Goal: Task Accomplishment & Management: Manage account settings

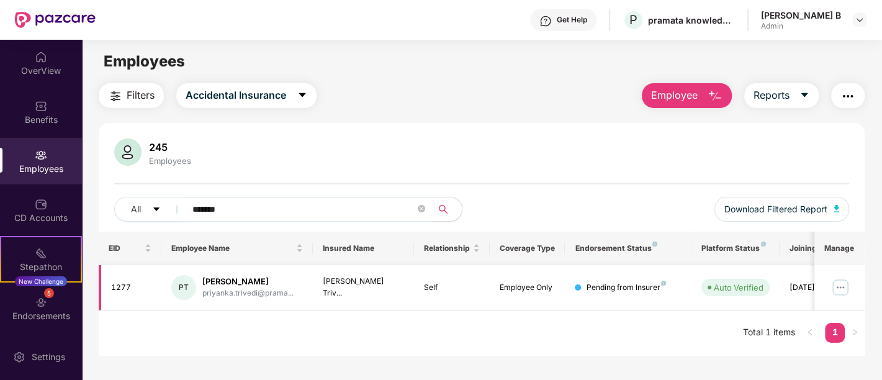
type input "*******"
click at [849, 291] on img at bounding box center [841, 288] width 20 height 20
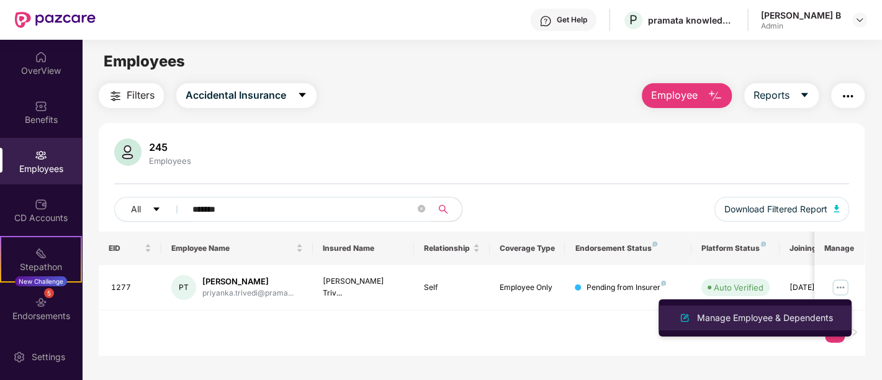
click at [794, 310] on div "Manage Employee & Dependents" at bounding box center [755, 317] width 161 height 15
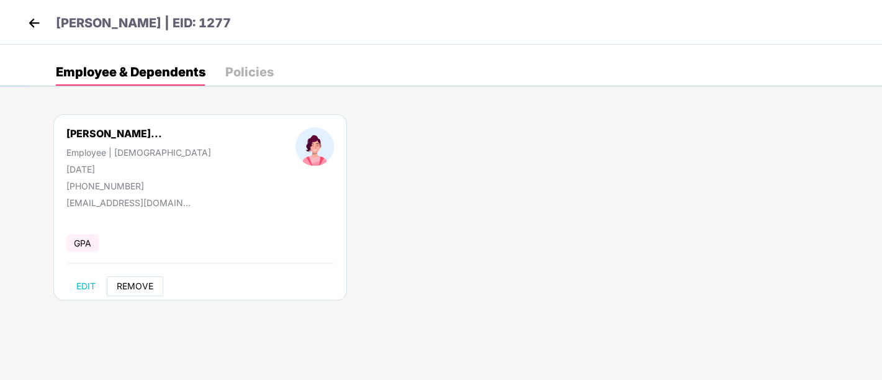
click at [125, 281] on span "REMOVE" at bounding box center [135, 286] width 37 height 10
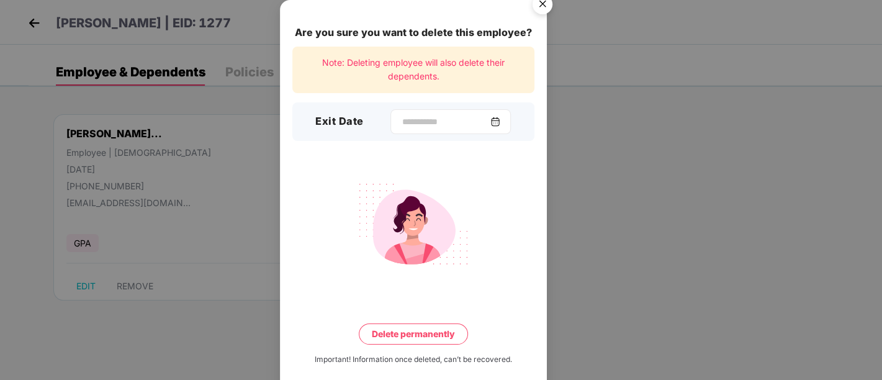
click at [401, 131] on div at bounding box center [451, 121] width 120 height 25
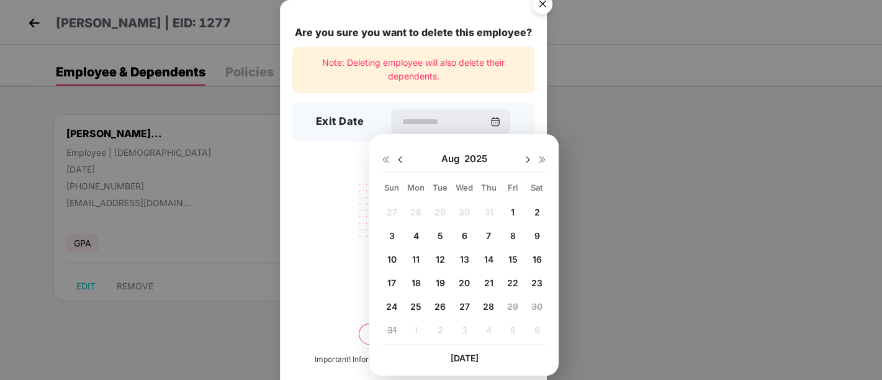
click at [439, 306] on span "26" at bounding box center [440, 306] width 11 height 11
type input "**********"
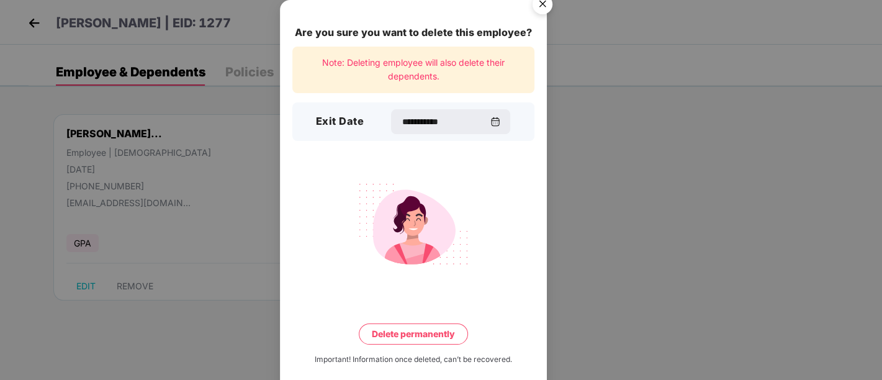
click at [413, 339] on button "Delete permanently" at bounding box center [413, 334] width 109 height 21
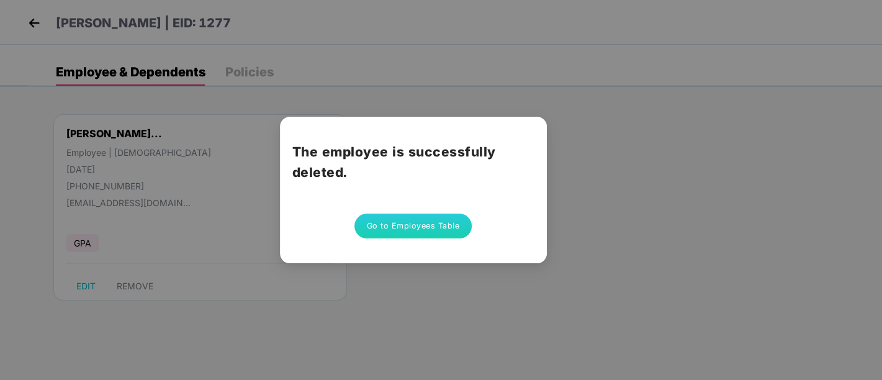
click at [414, 224] on button "Go to Employees Table" at bounding box center [414, 226] width 118 height 25
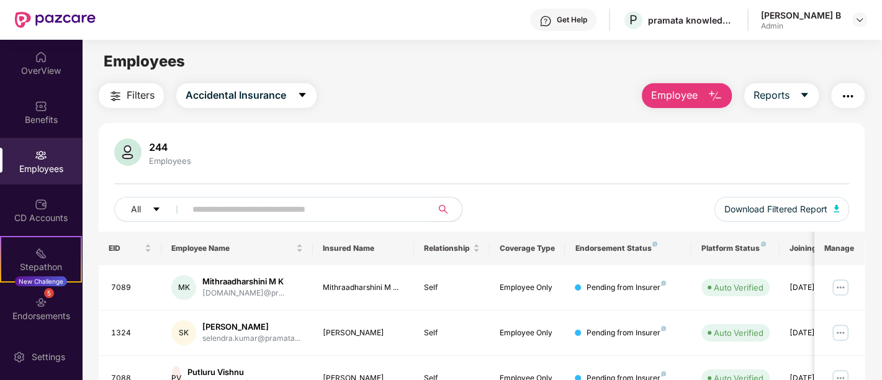
click at [227, 203] on input "text" at bounding box center [303, 209] width 223 height 19
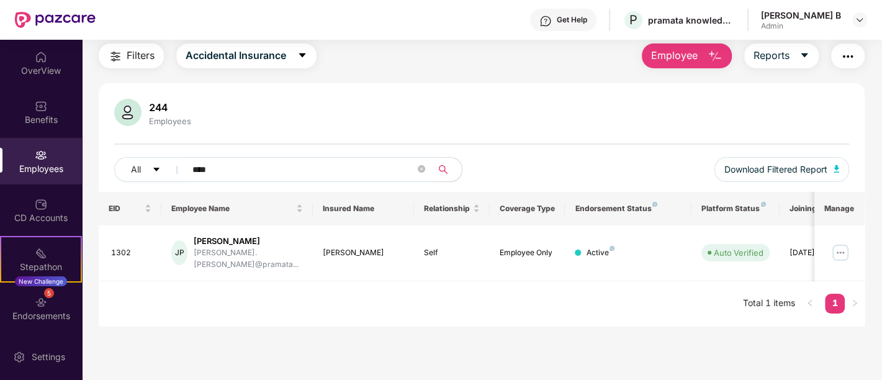
scroll to position [39, 0]
type input "****"
click at [843, 243] on img at bounding box center [841, 253] width 20 height 20
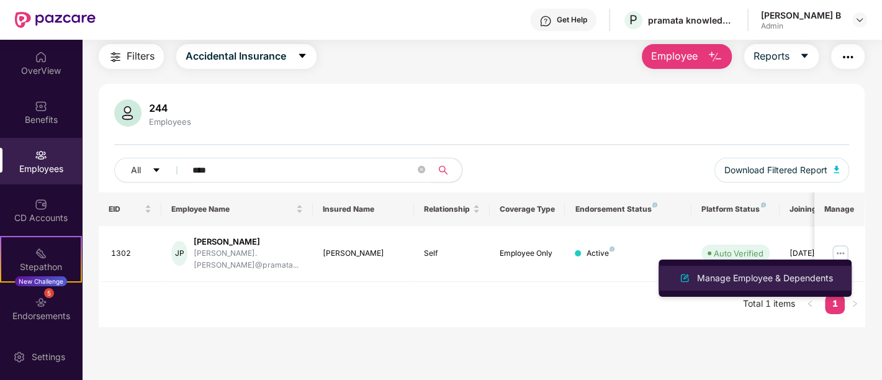
click at [807, 278] on div "Manage Employee & Dependents" at bounding box center [765, 278] width 141 height 14
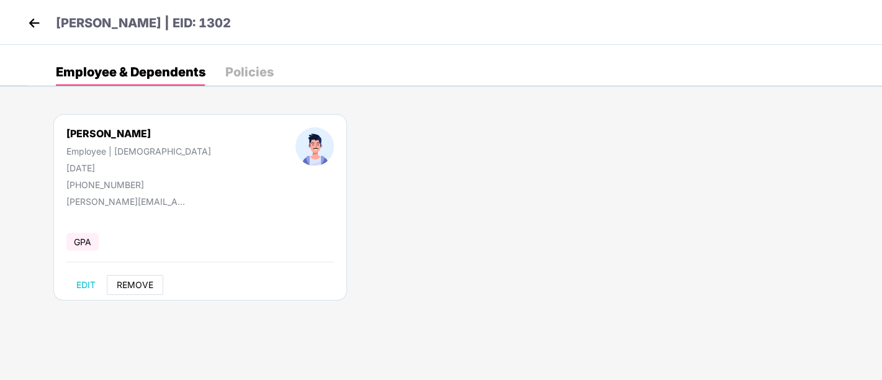
click at [128, 288] on span "REMOVE" at bounding box center [135, 285] width 37 height 10
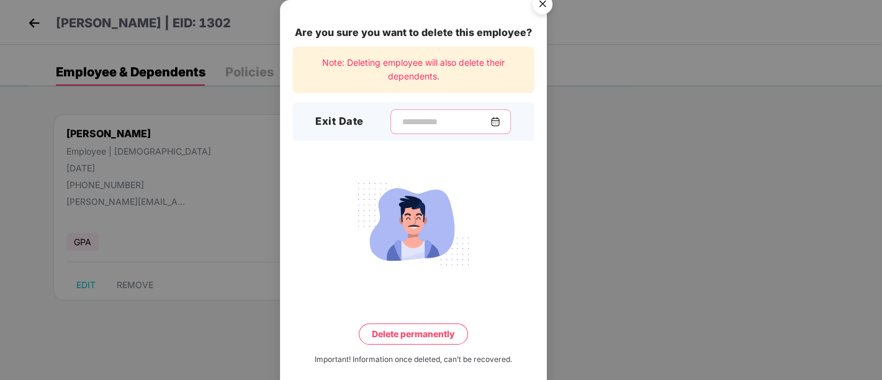
click at [410, 120] on input at bounding box center [445, 121] width 89 height 13
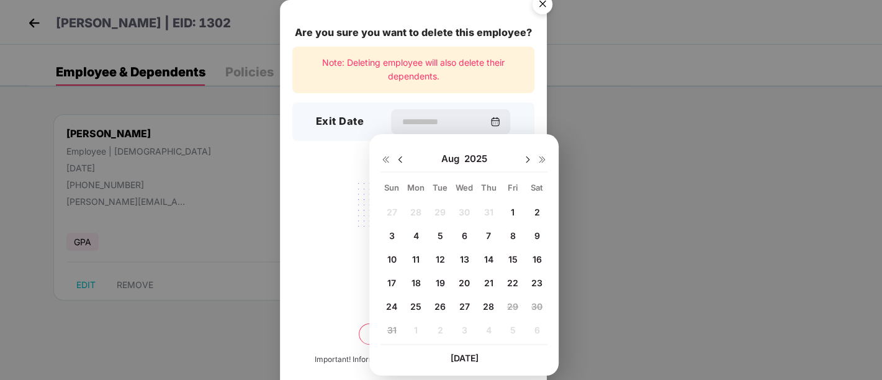
click at [518, 279] on div "22" at bounding box center [513, 282] width 19 height 19
type input "**********"
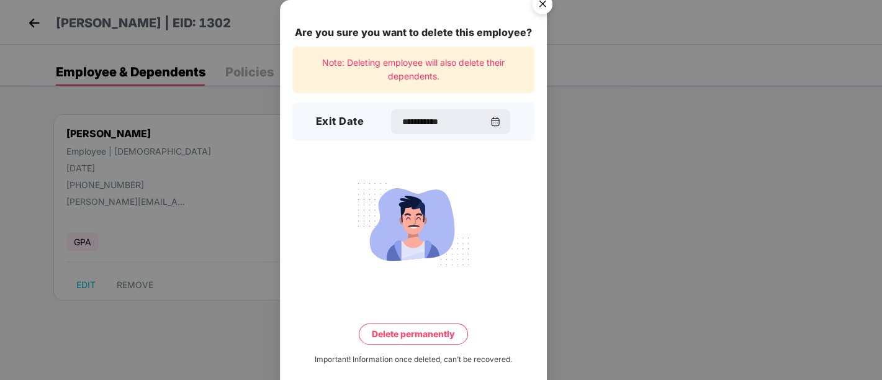
click at [396, 329] on button "Delete permanently" at bounding box center [413, 334] width 109 height 21
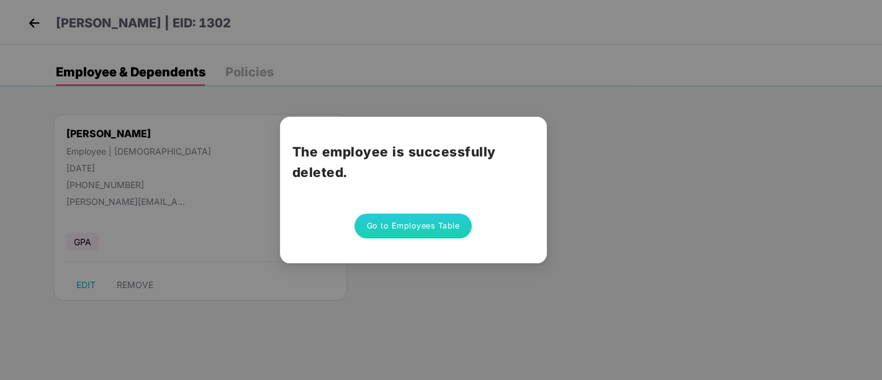
click at [415, 225] on button "Go to Employees Table" at bounding box center [414, 226] width 118 height 25
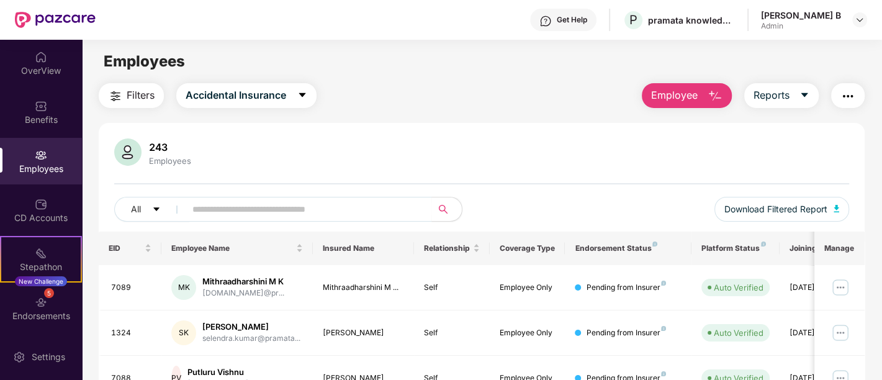
click at [851, 18] on div "[PERSON_NAME] B Admin" at bounding box center [814, 20] width 106 height 22
click at [858, 22] on img at bounding box center [860, 20] width 10 height 10
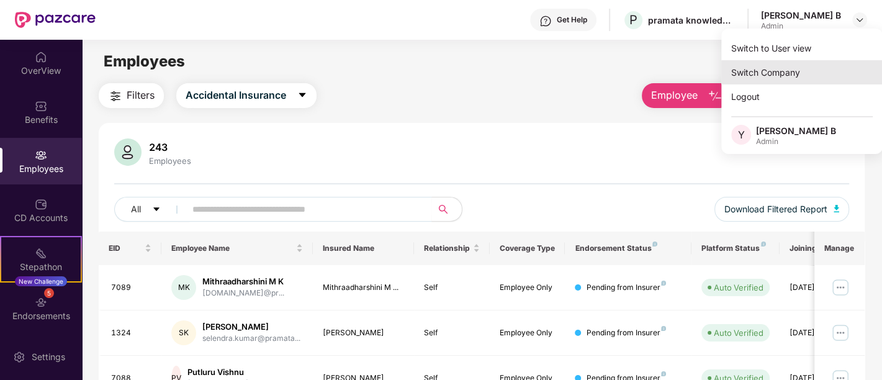
click at [765, 76] on div "Switch Company" at bounding box center [802, 72] width 161 height 24
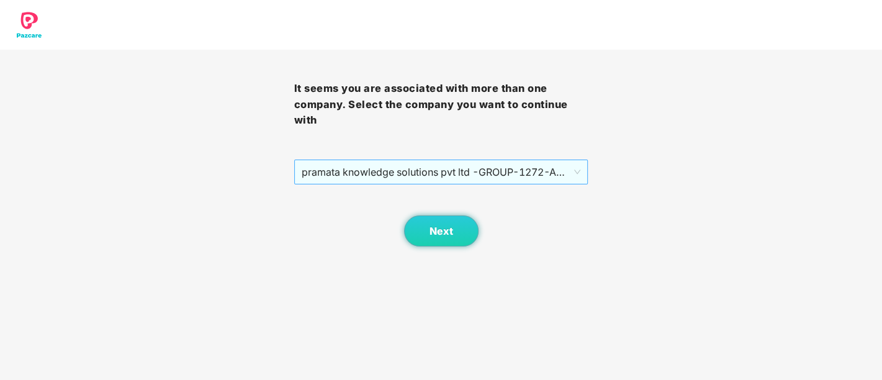
click at [384, 171] on span "pramata knowledge solutions pvt ltd -GROUP - 1272 - ADMIN" at bounding box center [441, 172] width 279 height 24
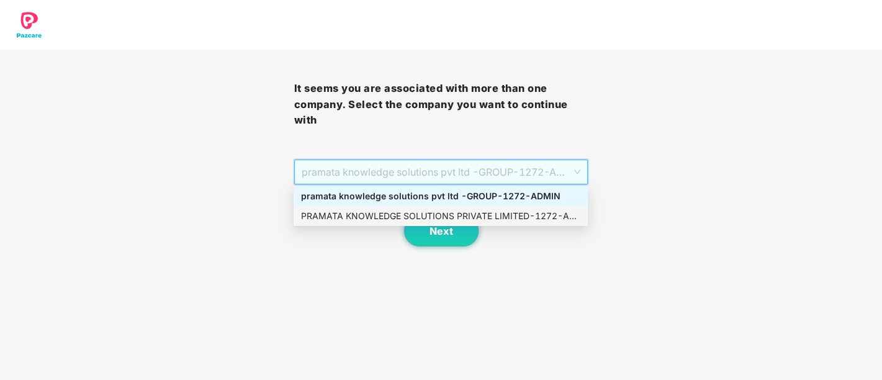
click at [386, 215] on div "PRAMATA KNOWLEDGE SOLUTIONS PRIVATE LIMITED - 1272 - ADMIN" at bounding box center [440, 216] width 279 height 14
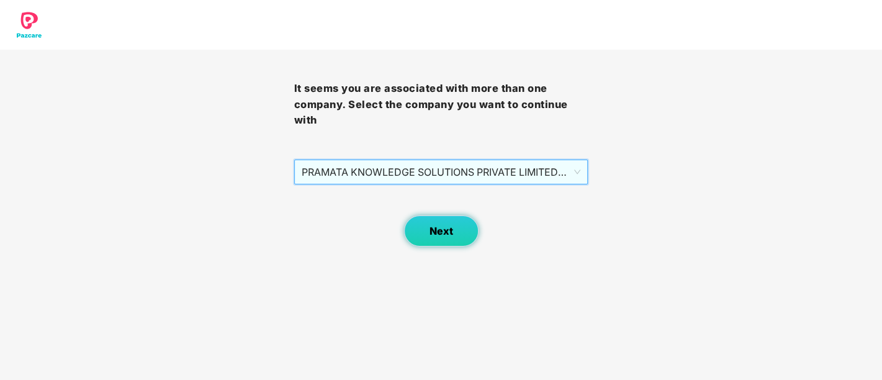
click at [430, 232] on span "Next" at bounding box center [442, 231] width 24 height 12
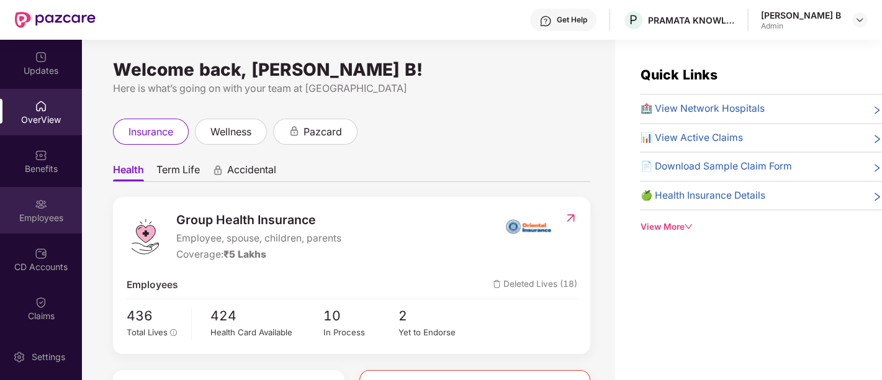
click at [32, 217] on div "Employees" at bounding box center [41, 218] width 82 height 12
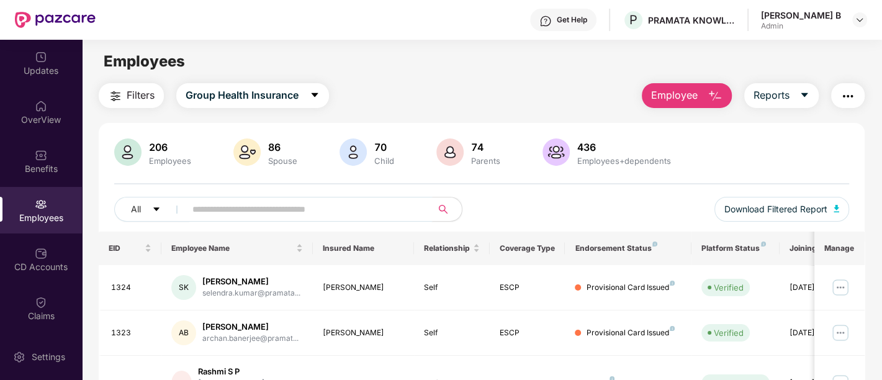
click at [225, 212] on input "text" at bounding box center [303, 209] width 223 height 19
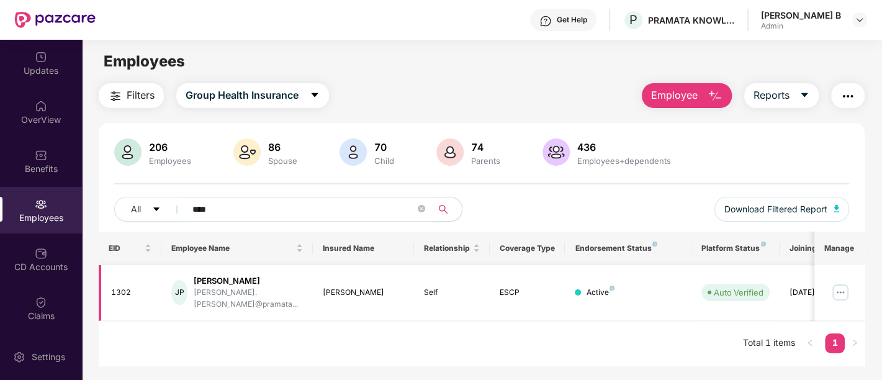
type input "****"
click at [839, 286] on img at bounding box center [841, 293] width 20 height 20
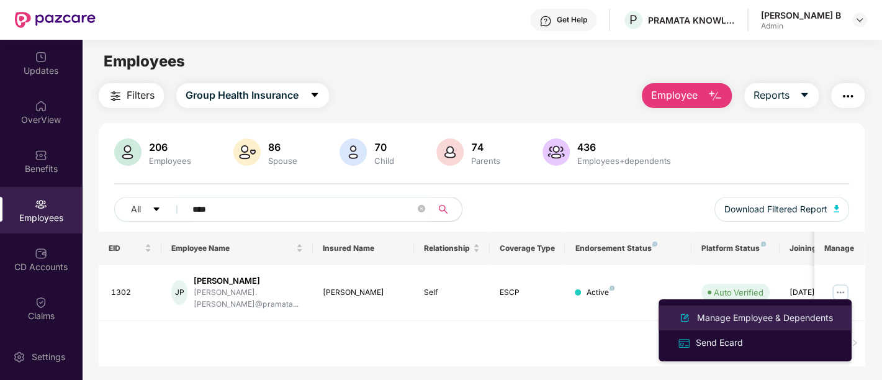
click at [764, 311] on div "Manage Employee & Dependents" at bounding box center [765, 318] width 141 height 14
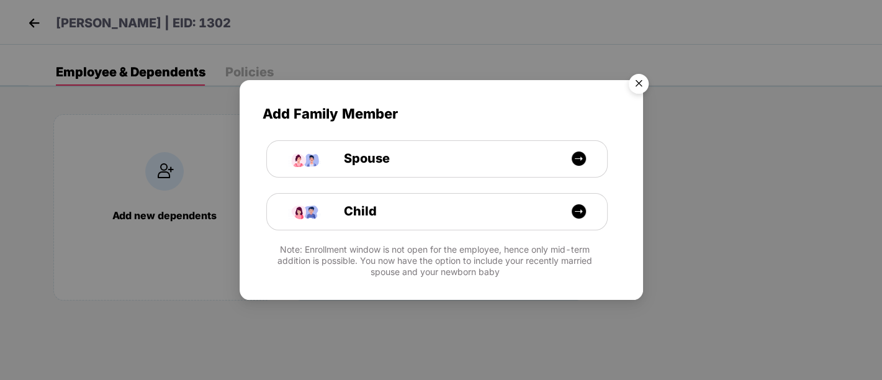
click at [636, 83] on img "Close" at bounding box center [639, 85] width 35 height 35
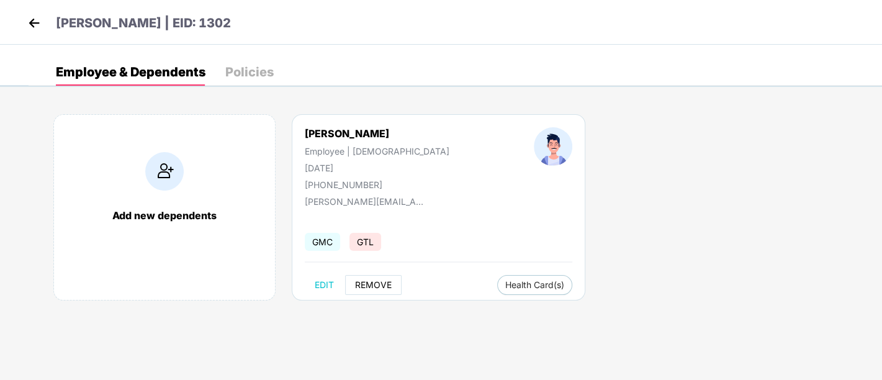
click at [368, 283] on span "REMOVE" at bounding box center [373, 285] width 37 height 10
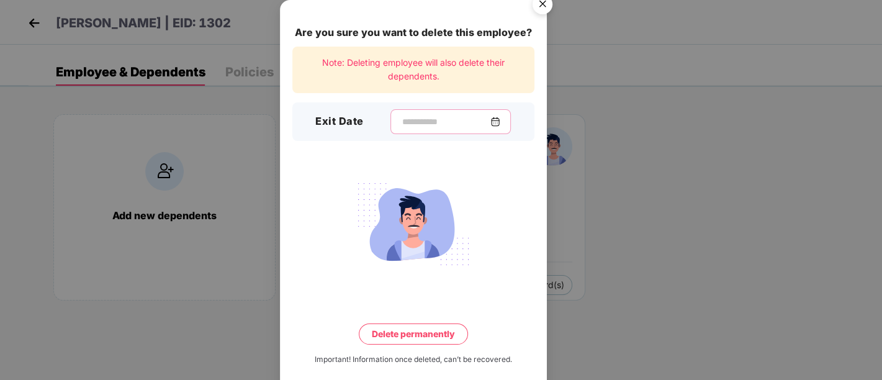
click at [438, 122] on input at bounding box center [445, 121] width 89 height 13
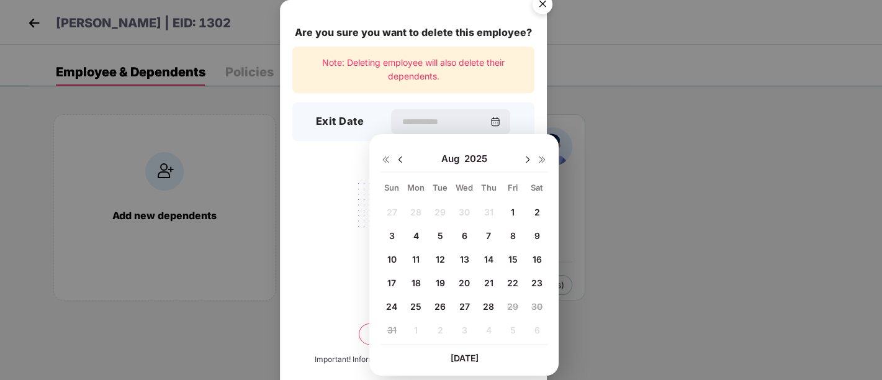
click at [517, 284] on span "22" at bounding box center [512, 283] width 11 height 11
type input "**********"
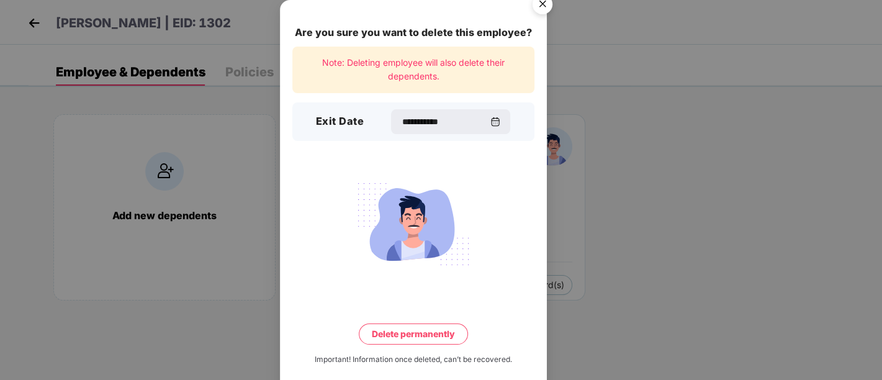
click at [405, 331] on button "Delete permanently" at bounding box center [413, 334] width 109 height 21
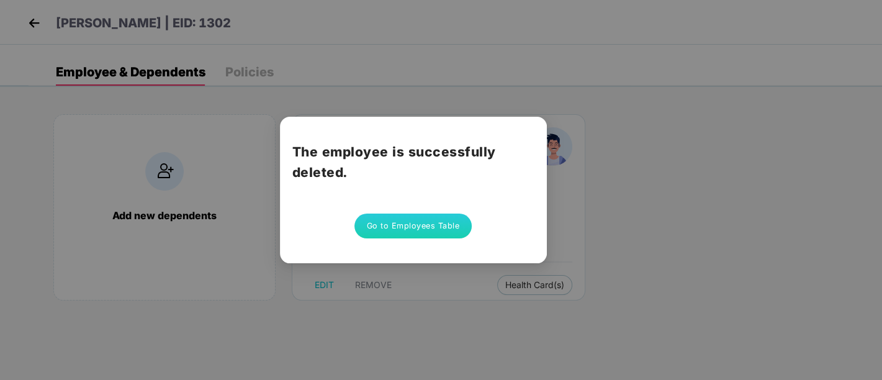
click at [404, 224] on button "Go to Employees Table" at bounding box center [414, 226] width 118 height 25
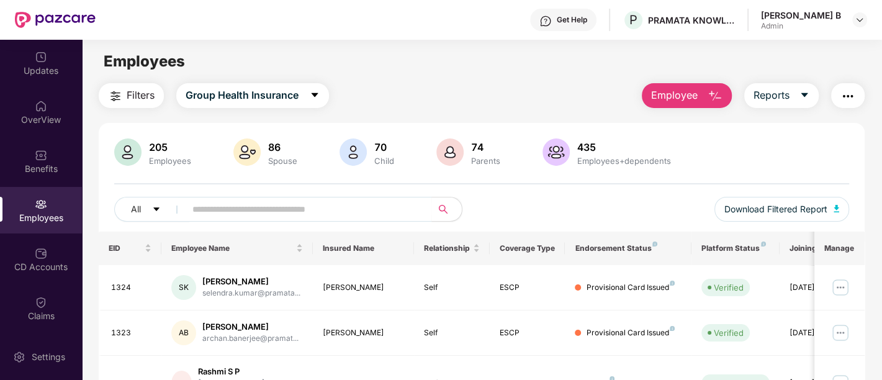
click at [298, 224] on div "All Download Filtered Report" at bounding box center [481, 214] width 735 height 35
click at [296, 212] on input "text" at bounding box center [303, 209] width 223 height 19
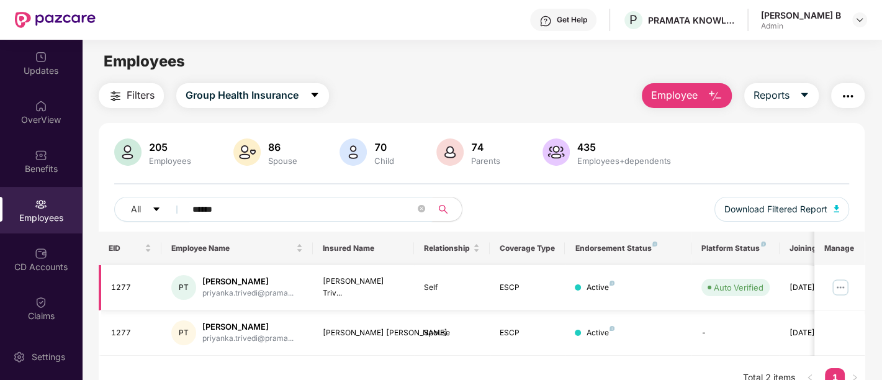
type input "******"
click at [841, 290] on img at bounding box center [841, 288] width 20 height 20
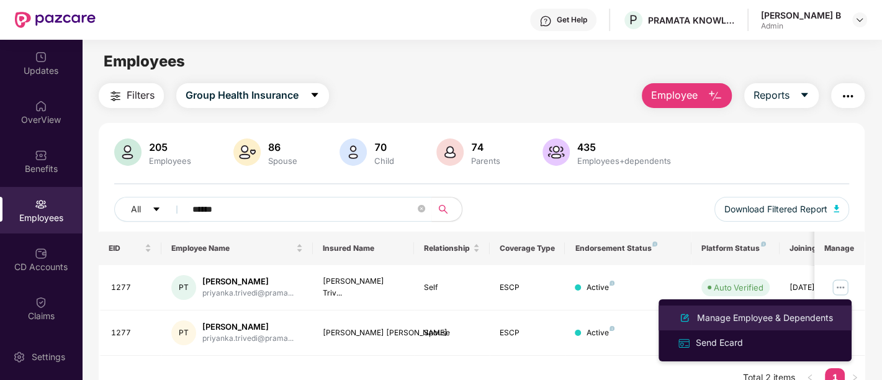
click at [764, 320] on div "Manage Employee & Dependents" at bounding box center [765, 318] width 141 height 14
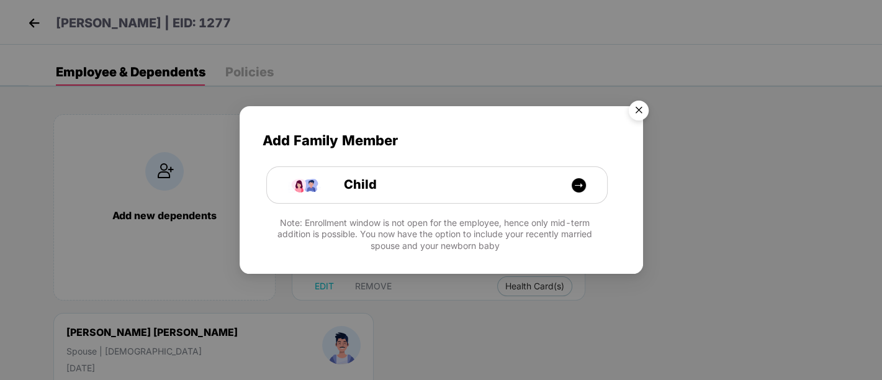
click at [645, 108] on img "Close" at bounding box center [639, 112] width 35 height 35
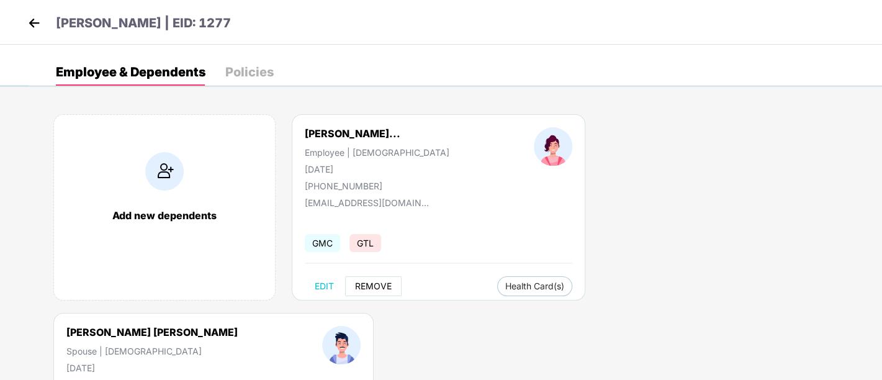
click at [374, 286] on span "REMOVE" at bounding box center [373, 286] width 37 height 10
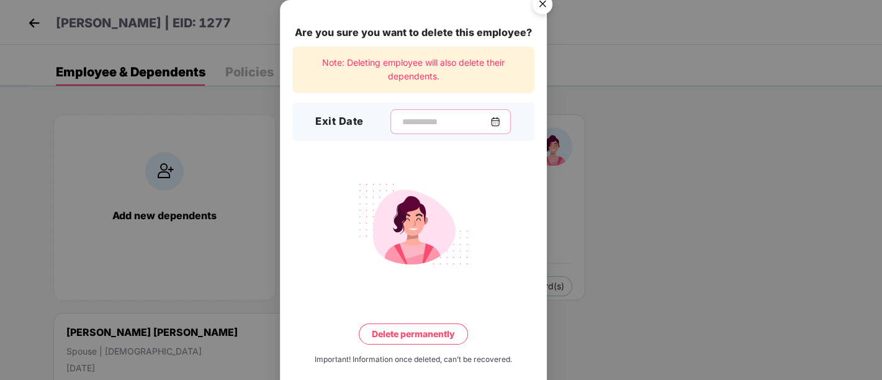
click at [432, 120] on input at bounding box center [445, 121] width 89 height 13
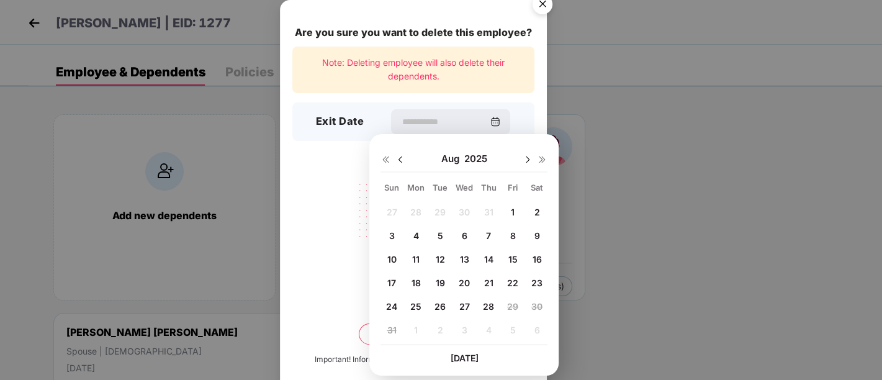
click at [443, 307] on span "26" at bounding box center [440, 306] width 11 height 11
type input "**********"
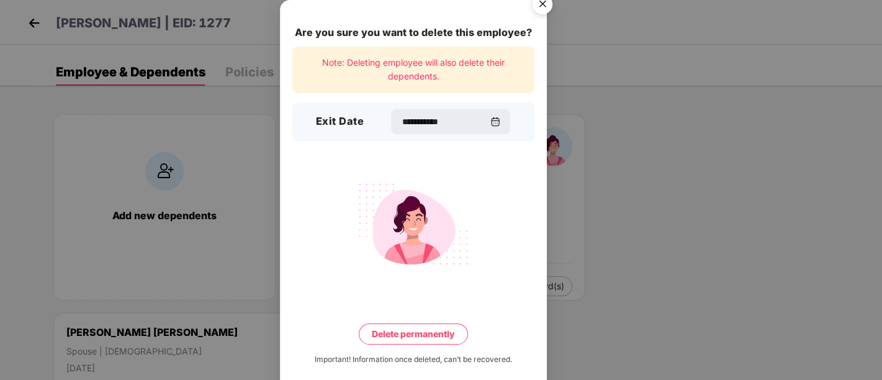
click at [408, 333] on button "Delete permanently" at bounding box center [413, 334] width 109 height 21
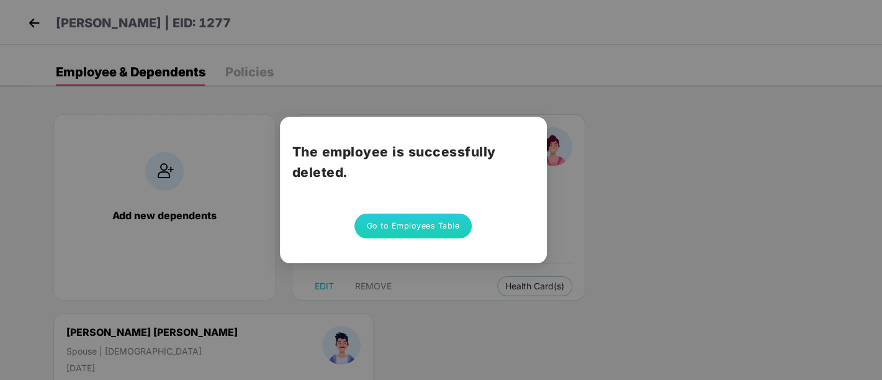
click at [414, 230] on button "Go to Employees Table" at bounding box center [414, 226] width 118 height 25
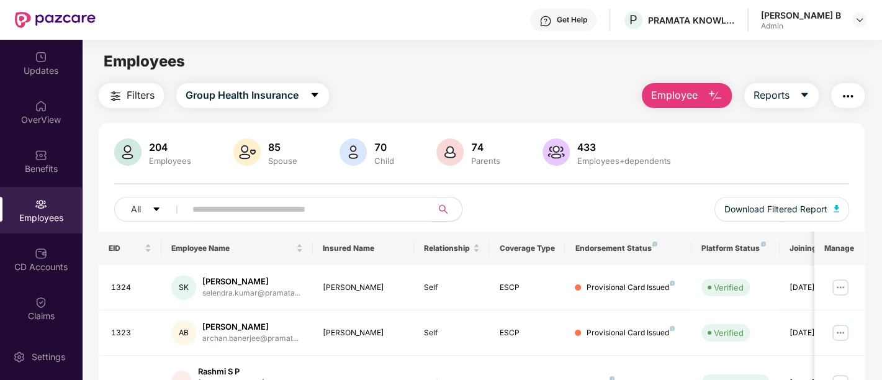
click at [309, 208] on input "text" at bounding box center [303, 209] width 223 height 19
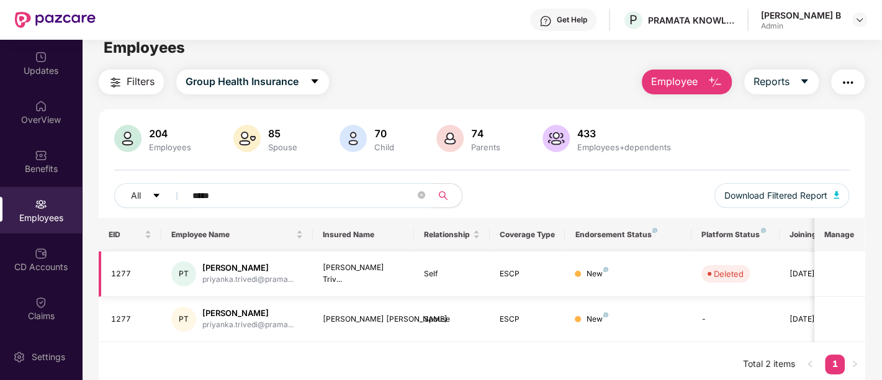
scroll to position [0, 0]
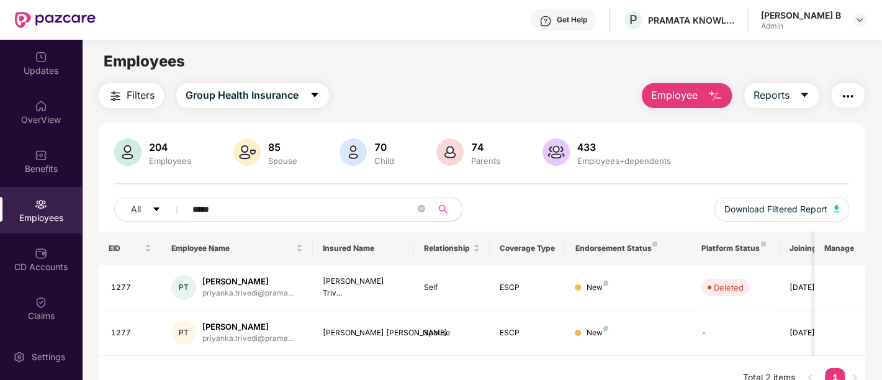
type input "*****"
